Goal: Obtain resource: Obtain resource

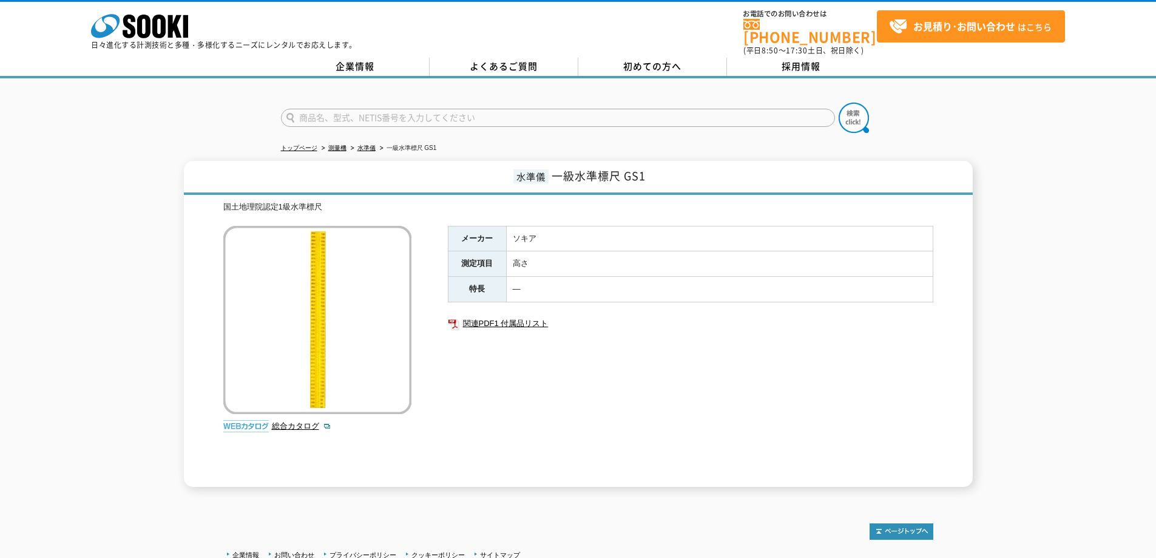
scroll to position [94, 0]
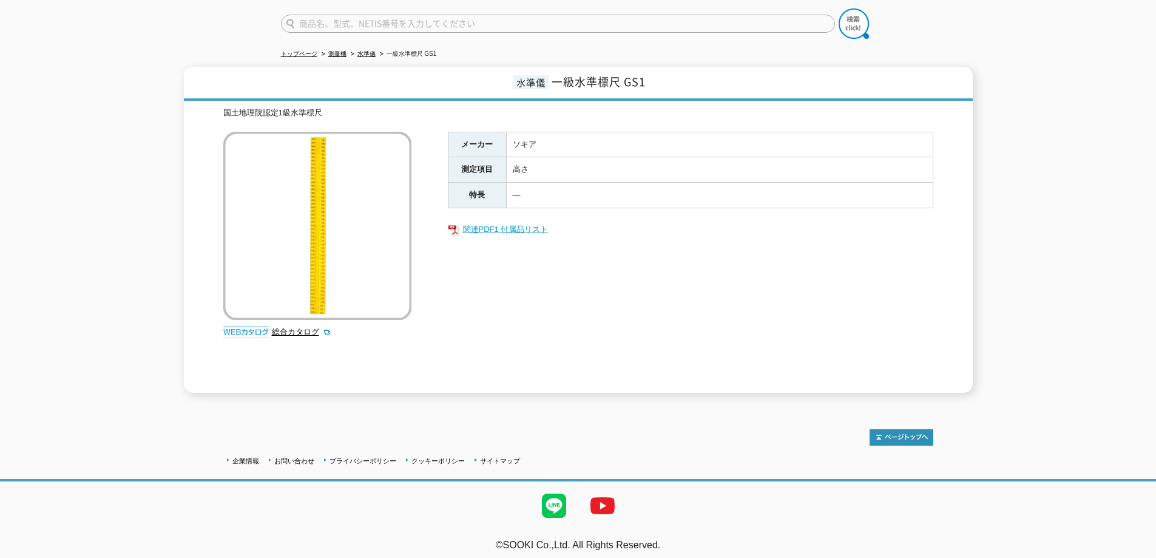
click at [523, 221] on link "関連PDF1 付属品リスト" at bounding box center [690, 229] width 485 height 16
click at [300, 327] on link "総合カタログ" at bounding box center [301, 331] width 59 height 9
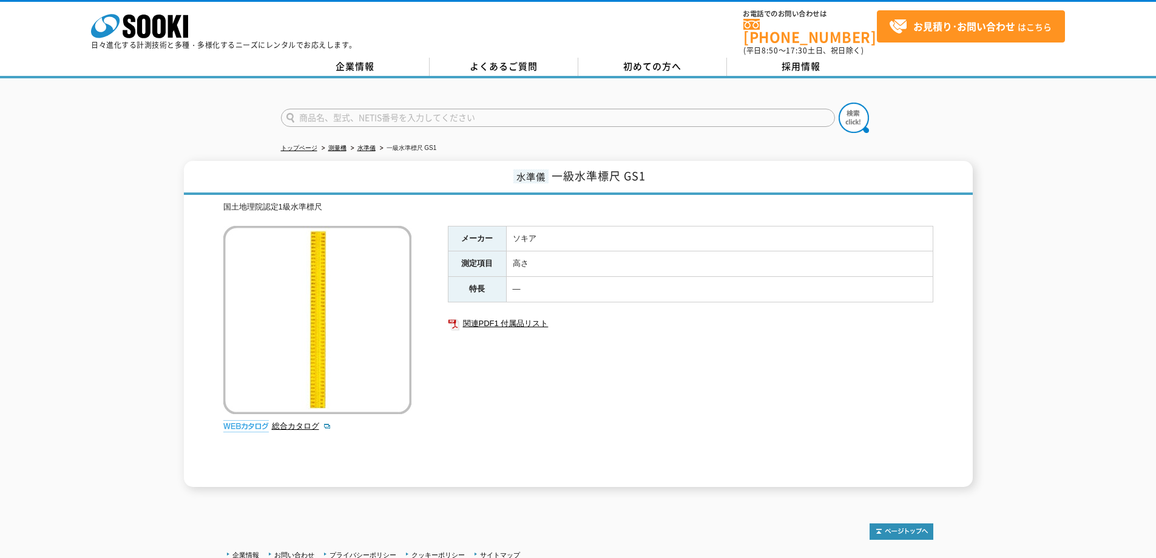
click at [306, 314] on img at bounding box center [317, 320] width 188 height 188
click at [323, 306] on img at bounding box center [317, 320] width 188 height 188
